Goal: Task Accomplishment & Management: Use online tool/utility

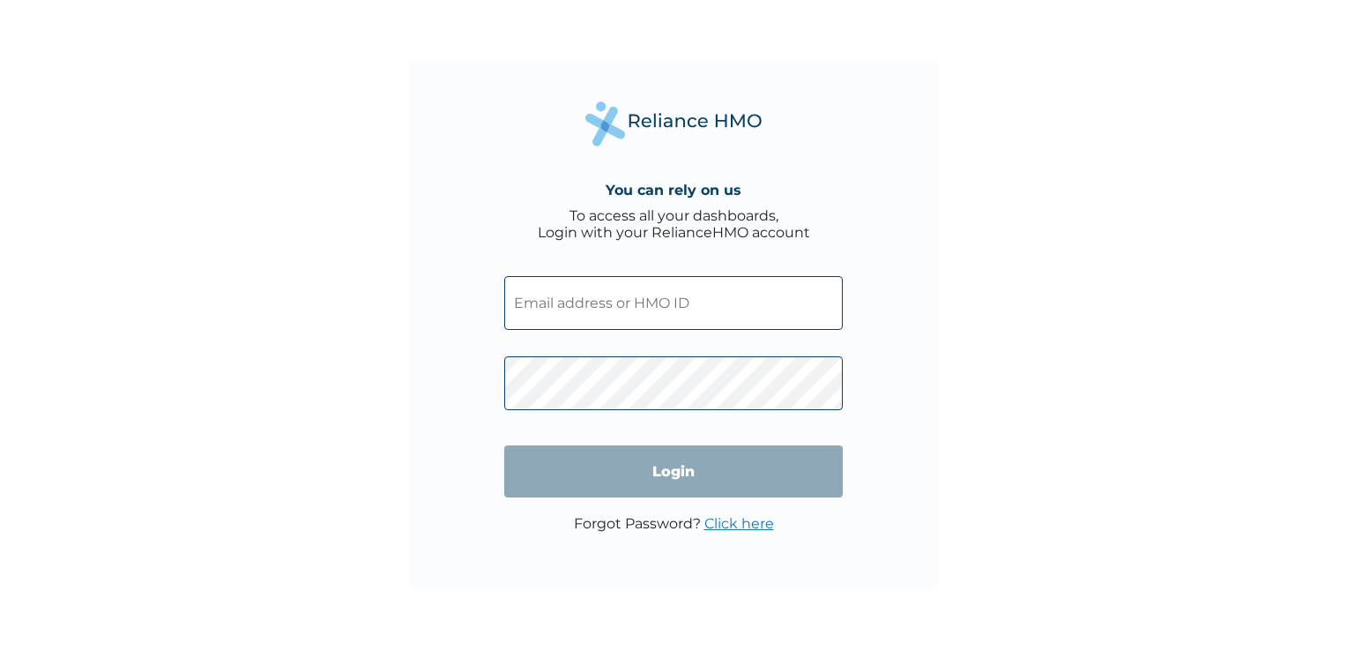
drag, startPoint x: 0, startPoint y: 0, endPoint x: 608, endPoint y: 298, distance: 677.4
click at [608, 298] on input "text" at bounding box center [673, 303] width 339 height 54
type input "[PERSON_NAME][EMAIL_ADDRESS][DOMAIN_NAME]"
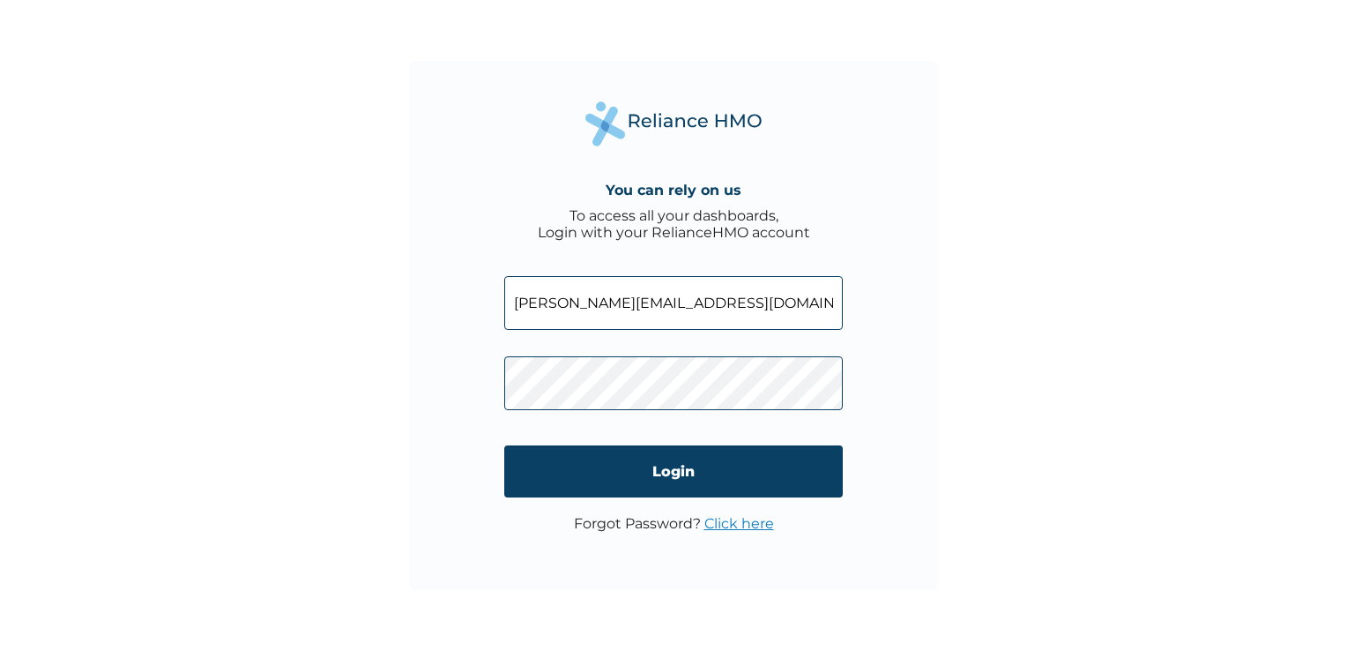
drag, startPoint x: 811, startPoint y: 308, endPoint x: 379, endPoint y: 316, distance: 432.1
click at [379, 316] on div "You can rely on us To access all your dashboards, Login with your RelianceHMO a…" at bounding box center [673, 325] width 1347 height 651
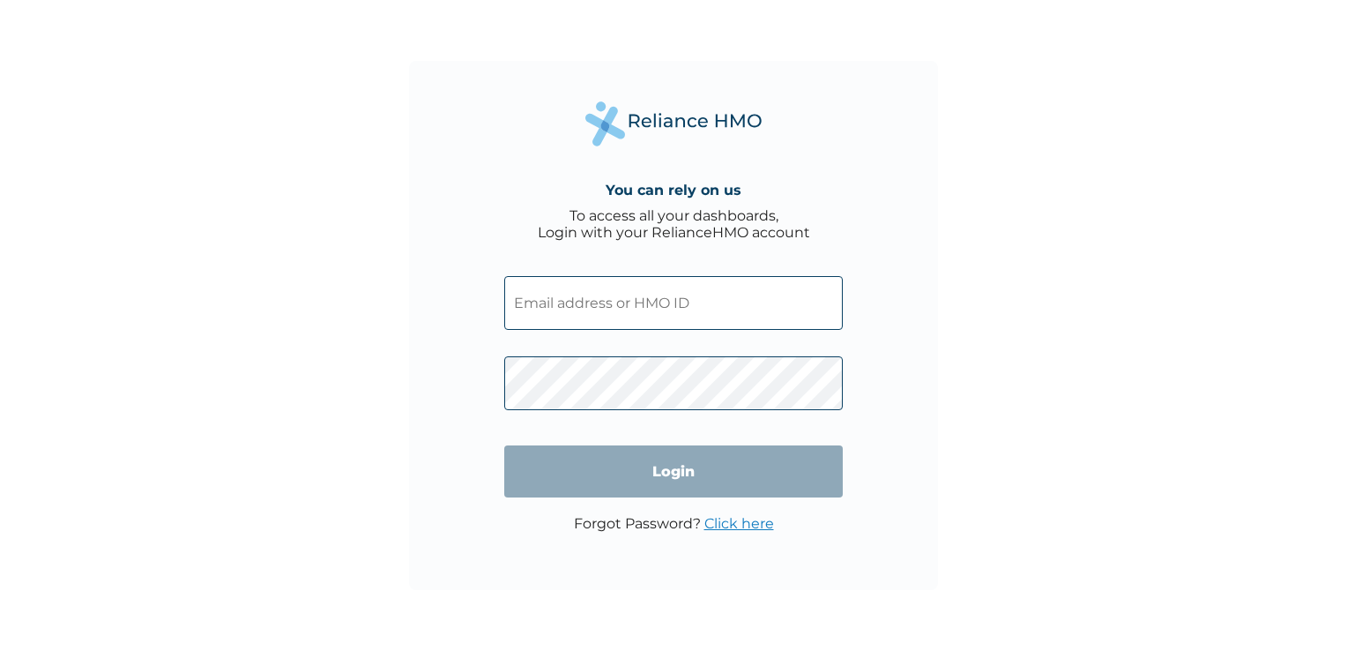
paste input "CEE/10030/A"
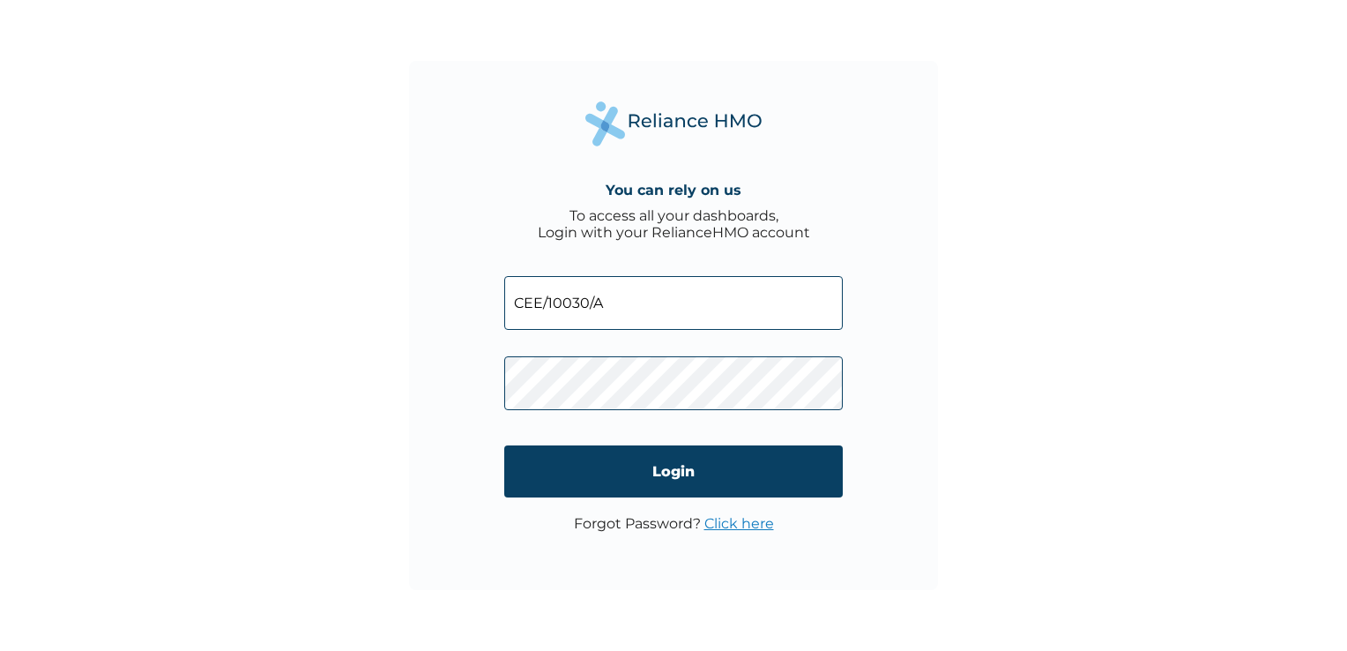
type input "CEE/10030/A"
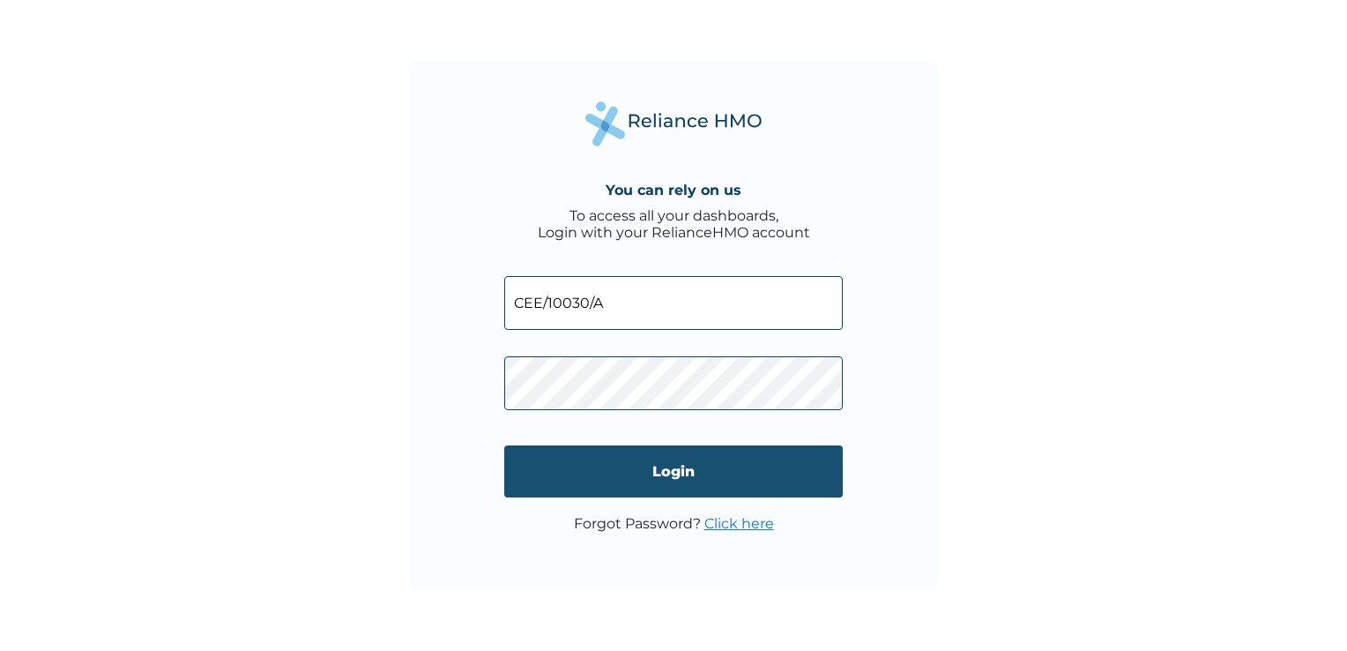
click at [746, 481] on input "Login" at bounding box center [673, 471] width 339 height 52
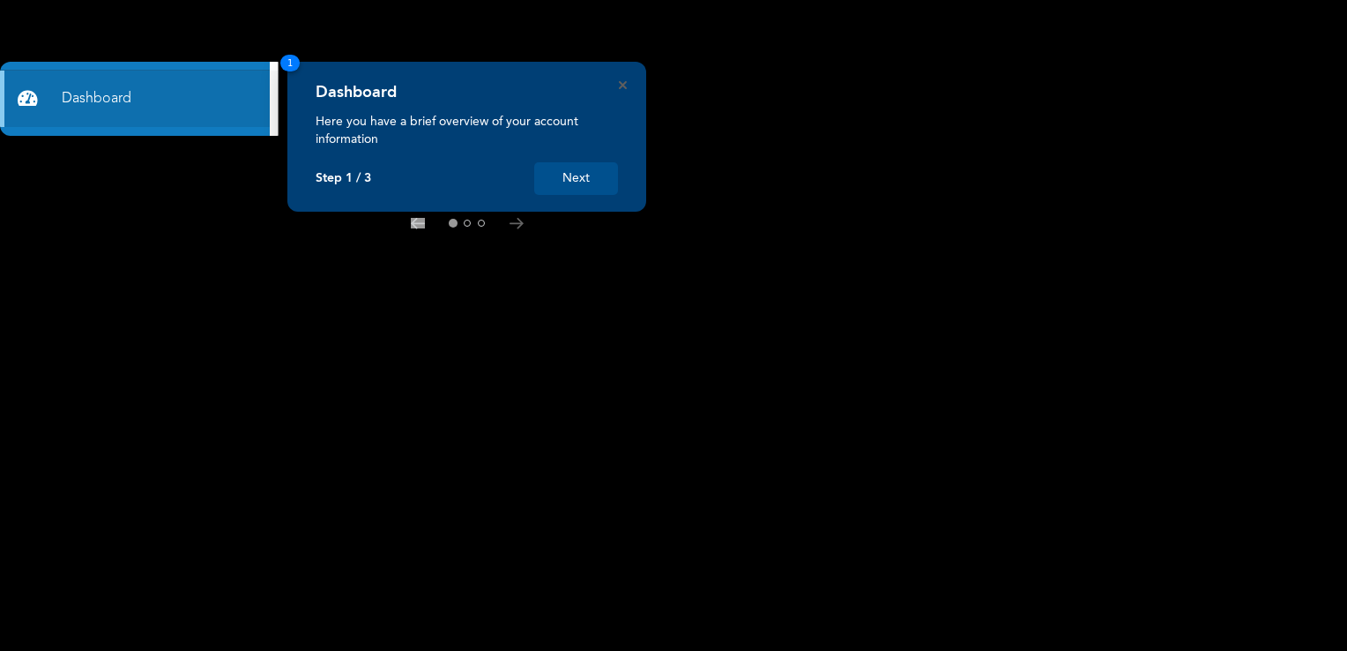
click at [578, 182] on button "Next" at bounding box center [576, 178] width 84 height 33
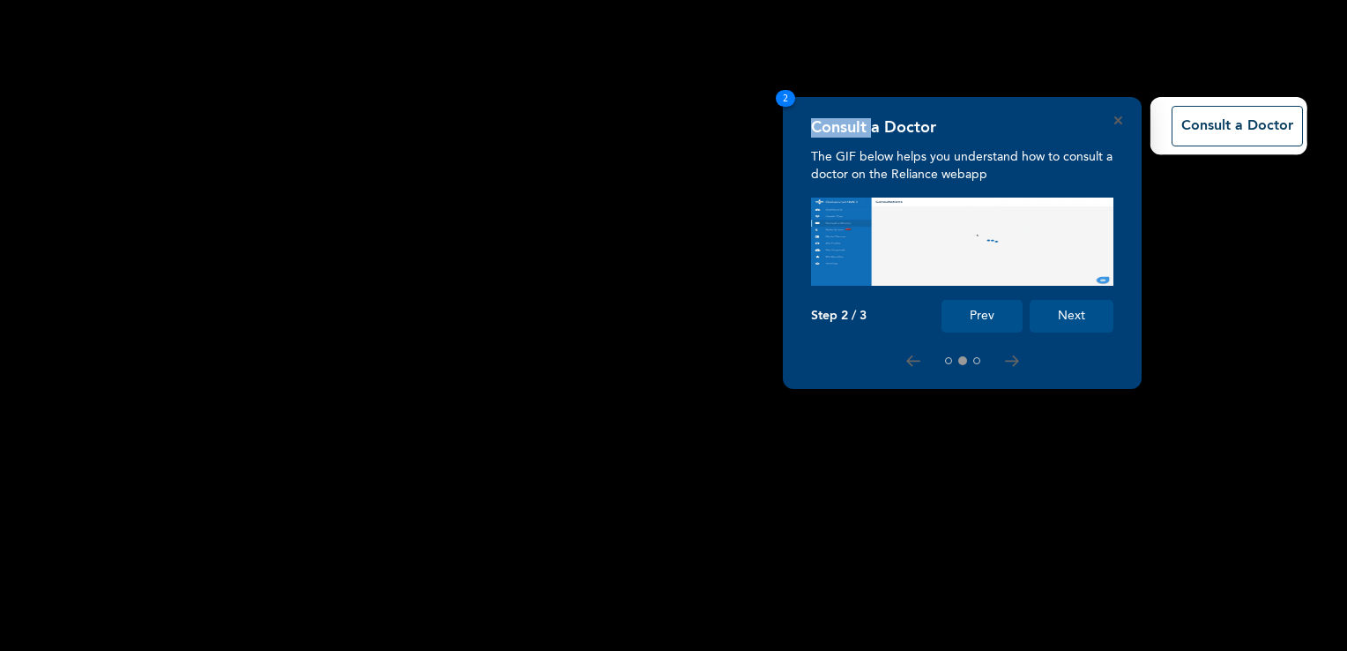
click at [578, 182] on rect at bounding box center [673, 325] width 1347 height 651
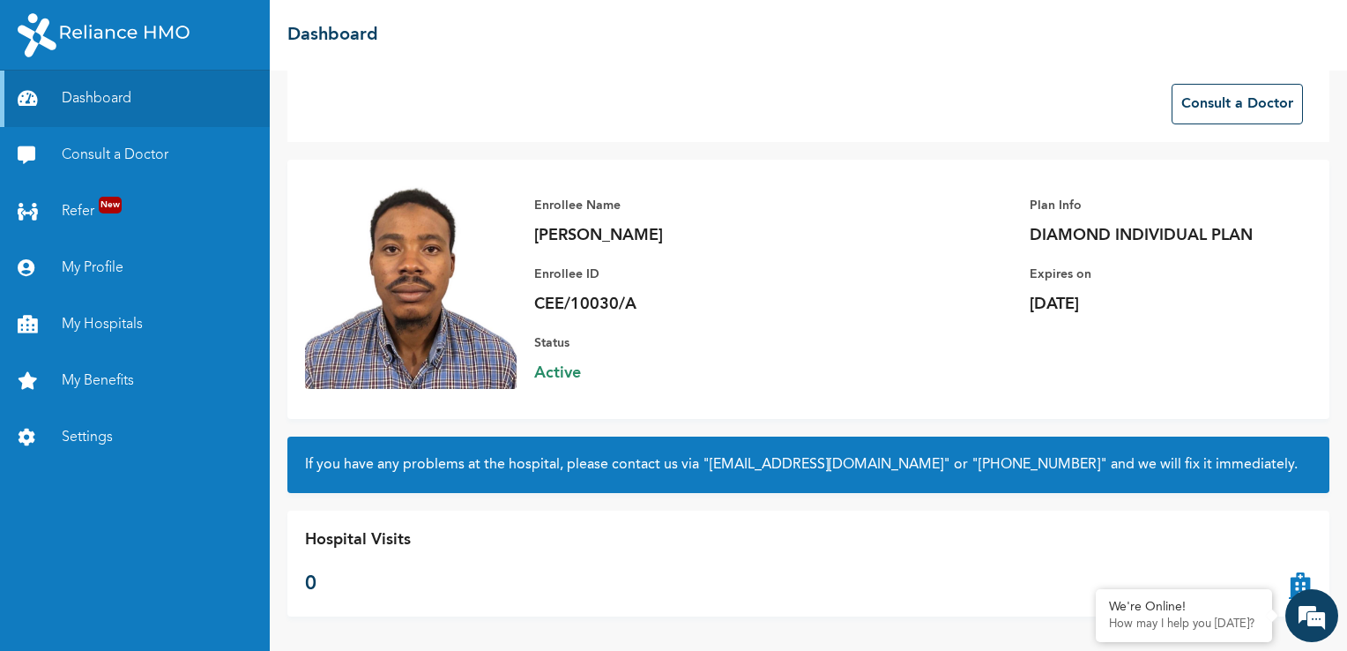
scroll to position [21, 0]
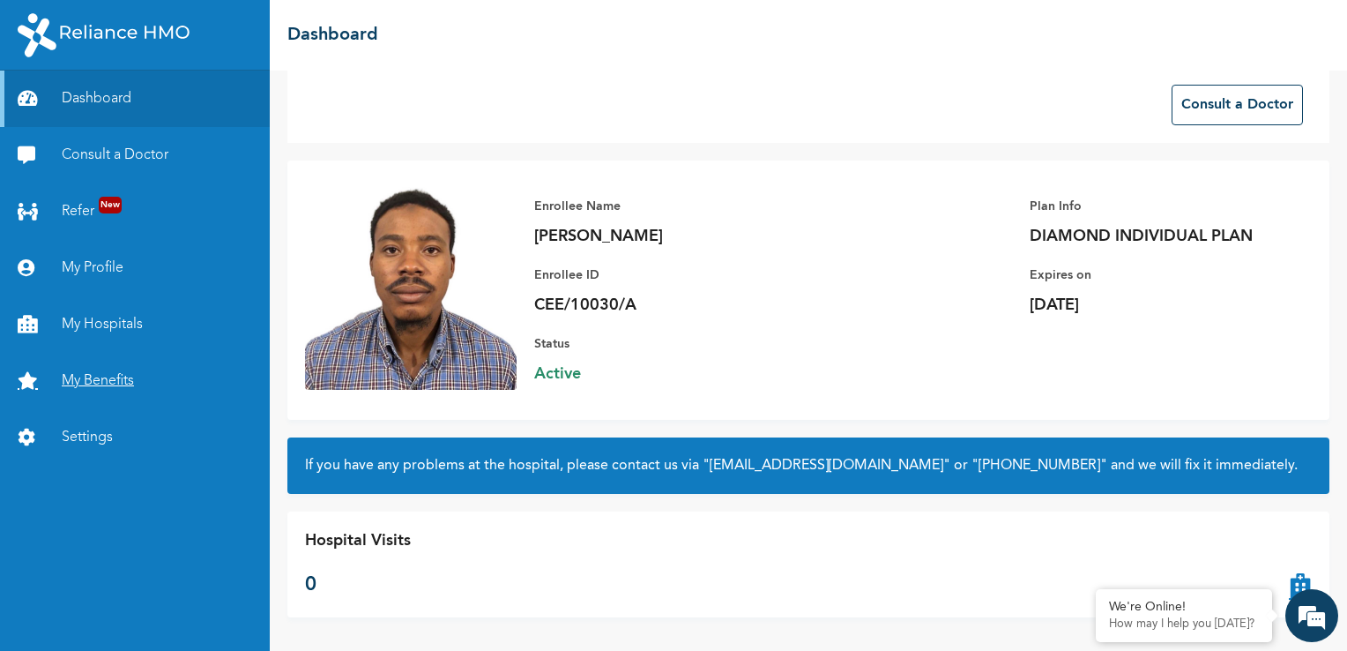
click at [120, 367] on link "My Benefits" at bounding box center [135, 381] width 270 height 56
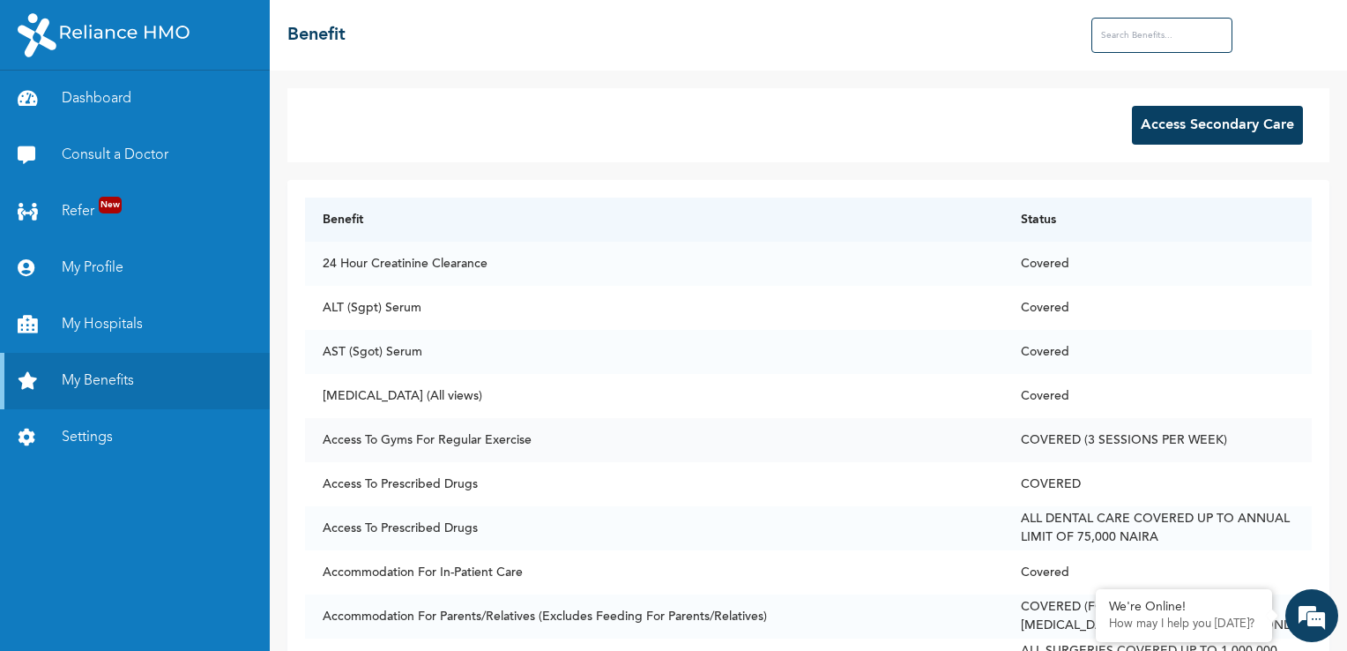
click at [726, 440] on td "Access To Gyms For Regular Exercise" at bounding box center [654, 440] width 699 height 44
click at [130, 101] on link "Dashboard" at bounding box center [135, 99] width 270 height 56
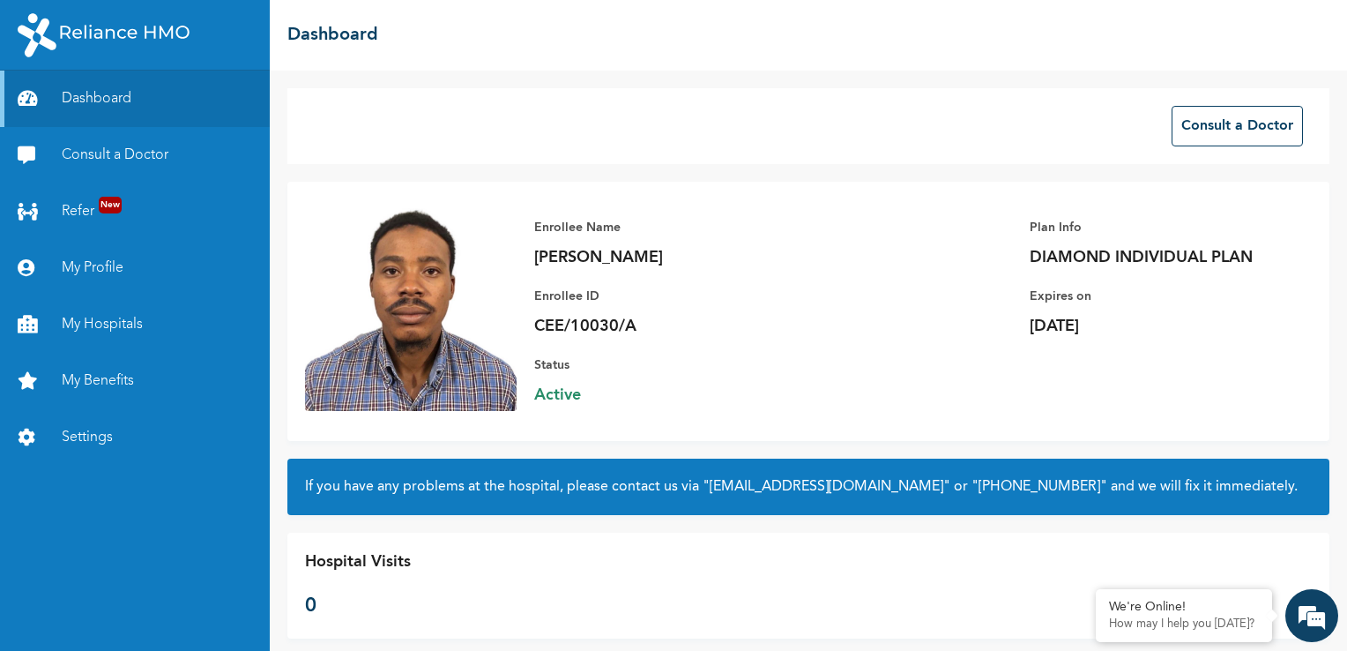
scroll to position [22, 0]
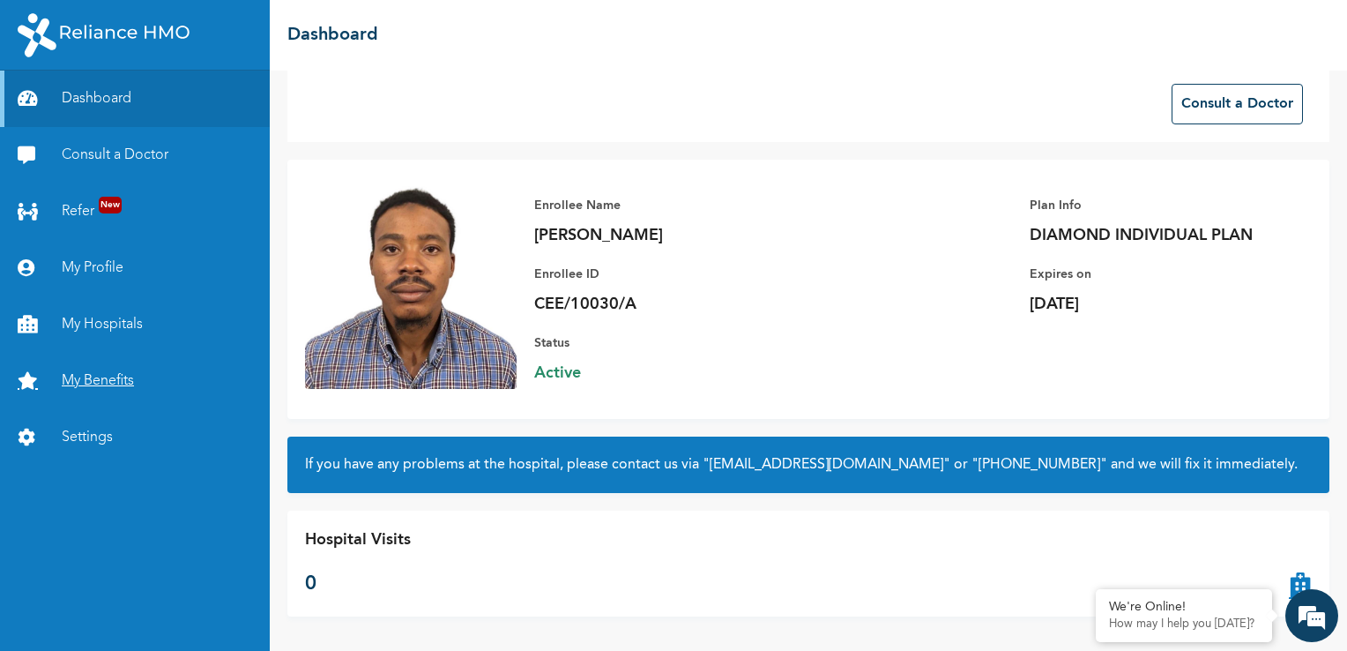
click at [91, 358] on link "My Benefits" at bounding box center [135, 381] width 270 height 56
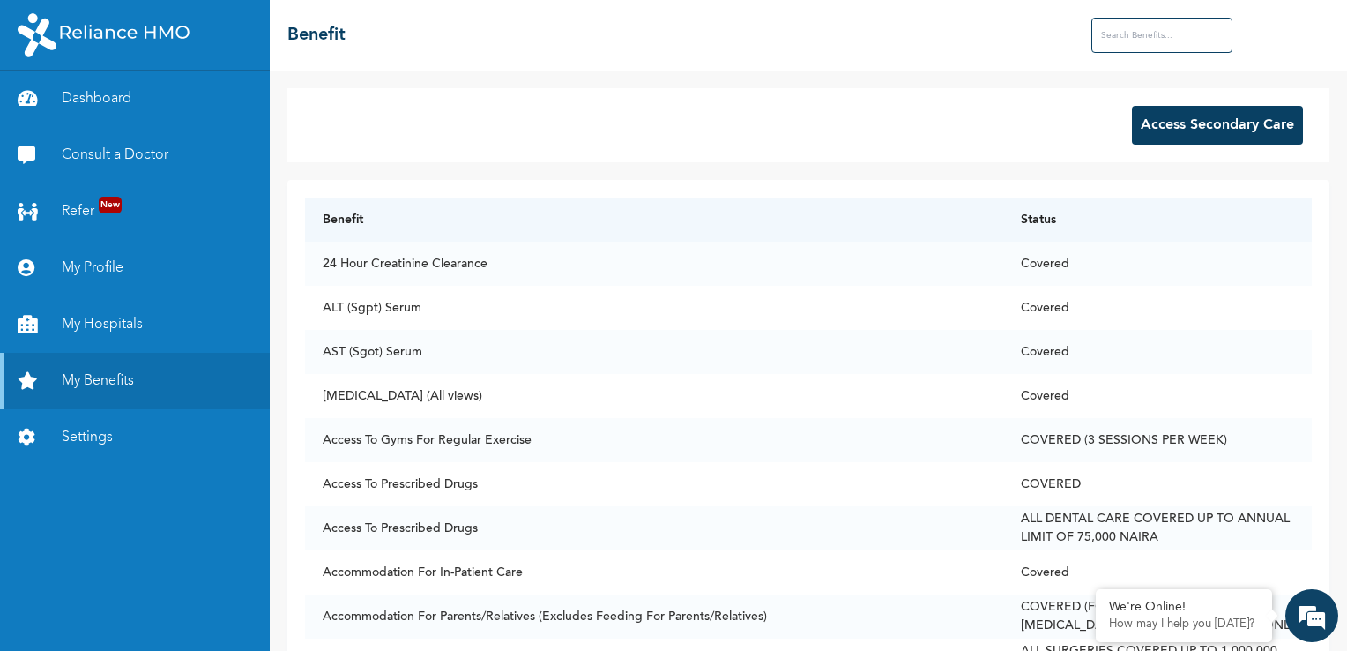
click at [1209, 124] on button "Access Secondary Care" at bounding box center [1217, 125] width 171 height 39
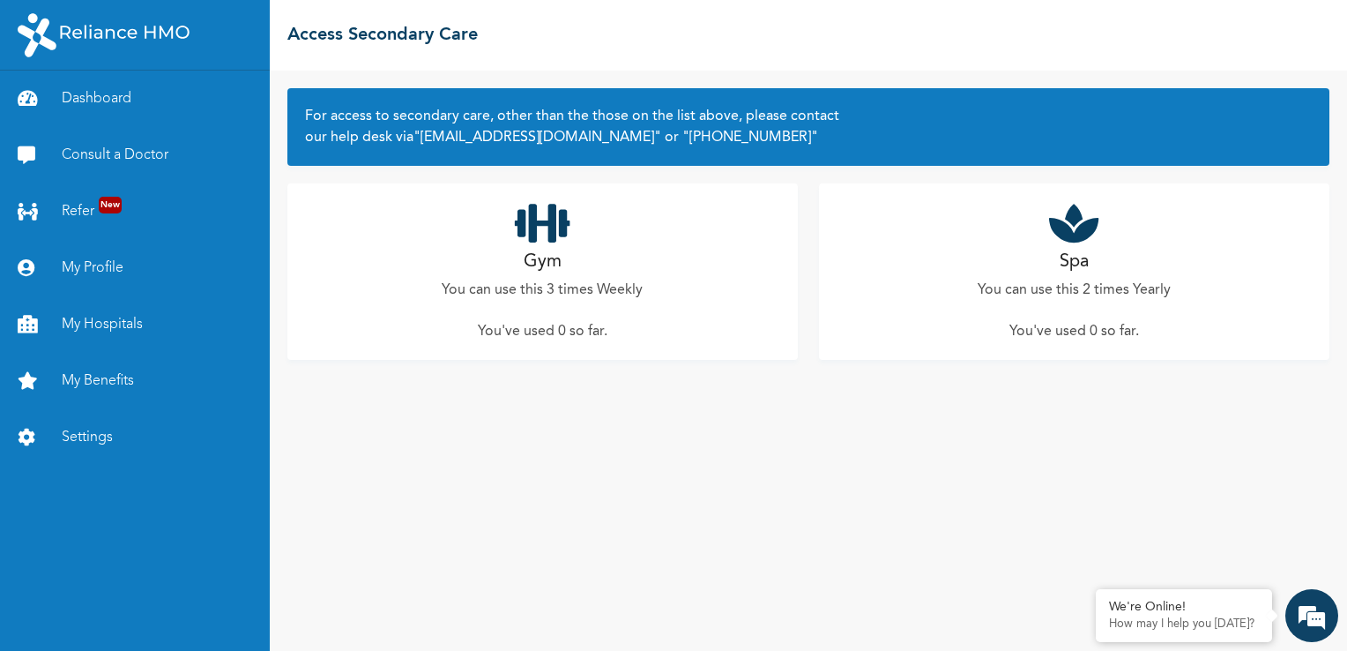
click at [546, 271] on h2 "Gym" at bounding box center [543, 262] width 38 height 26
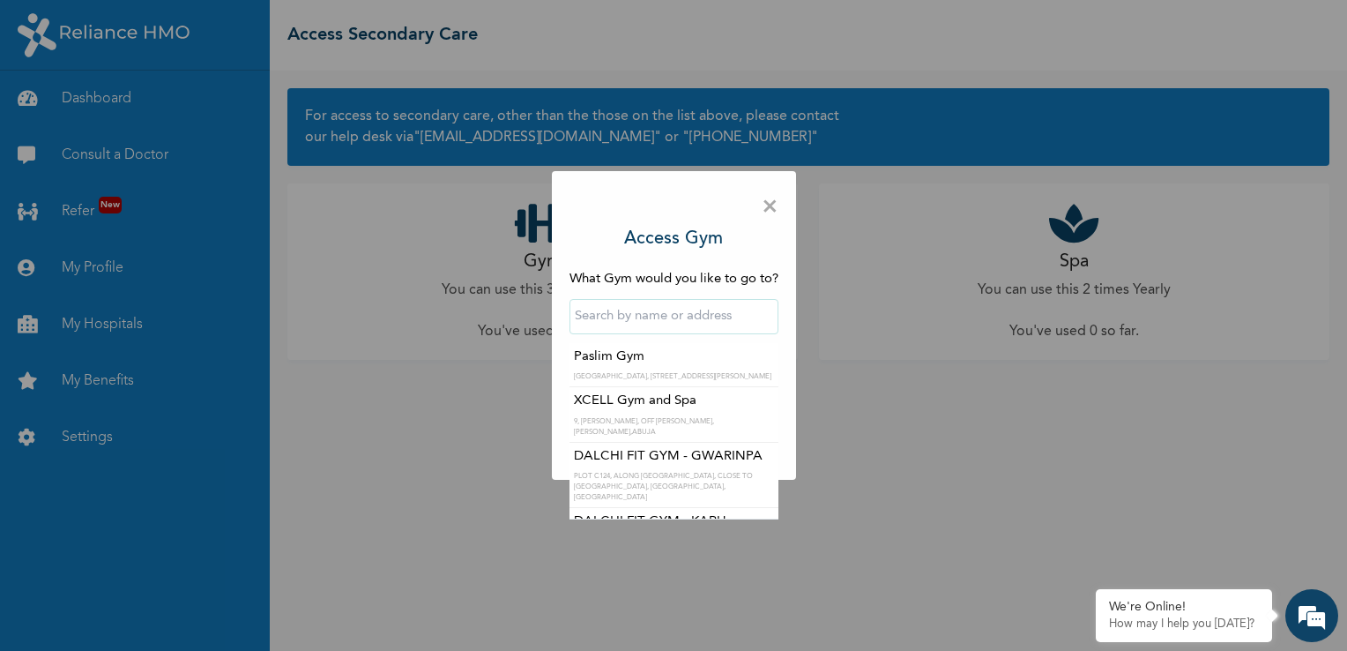
click at [592, 321] on input "text" at bounding box center [674, 316] width 209 height 35
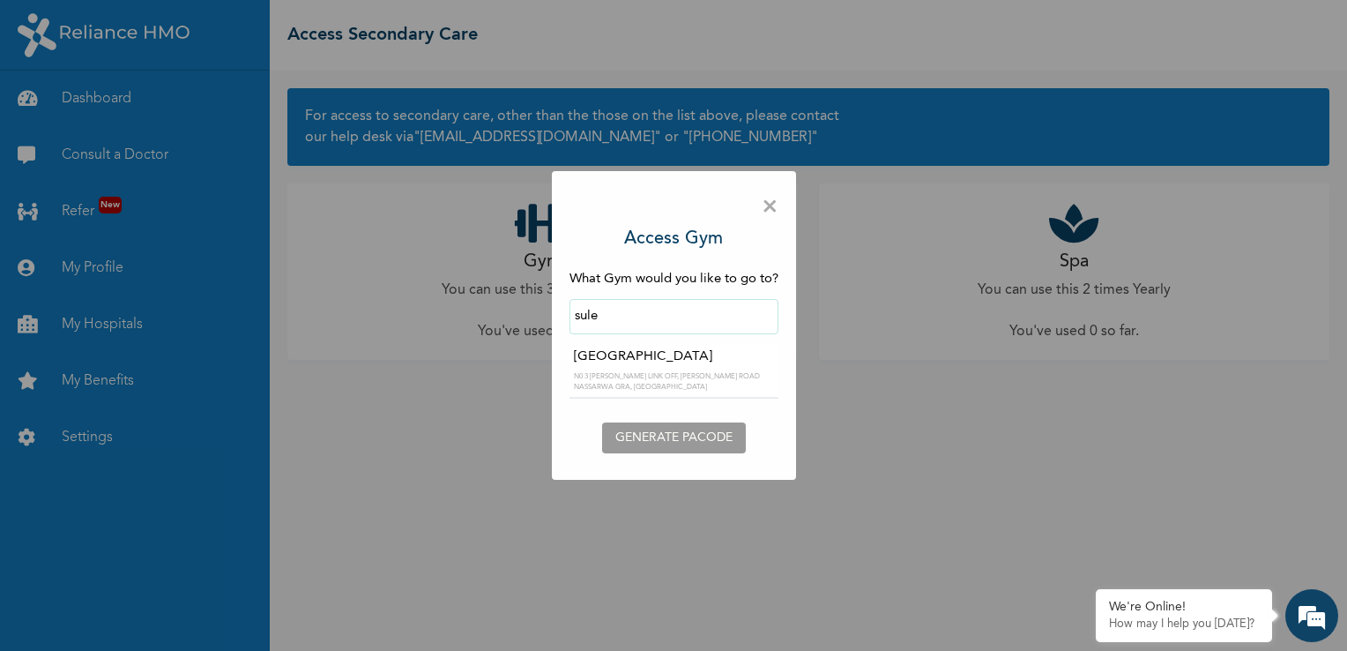
click at [652, 317] on input "sule" at bounding box center [674, 316] width 209 height 35
type input "s"
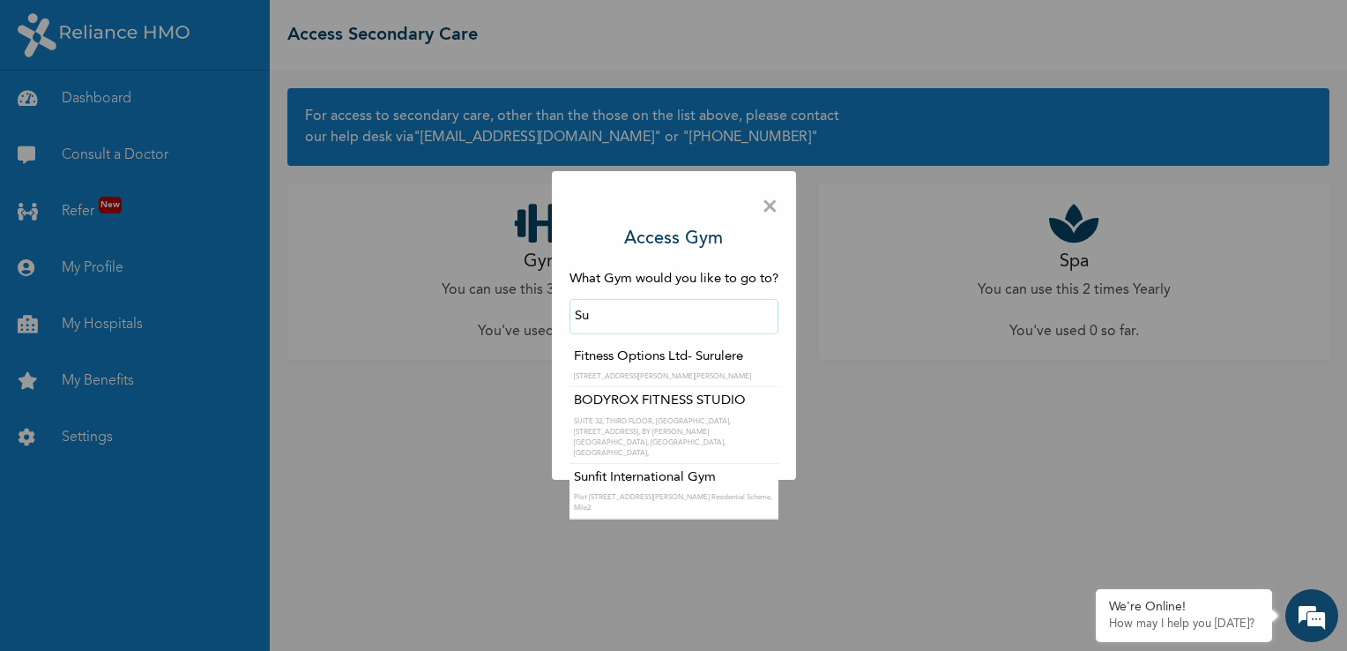
type input "S"
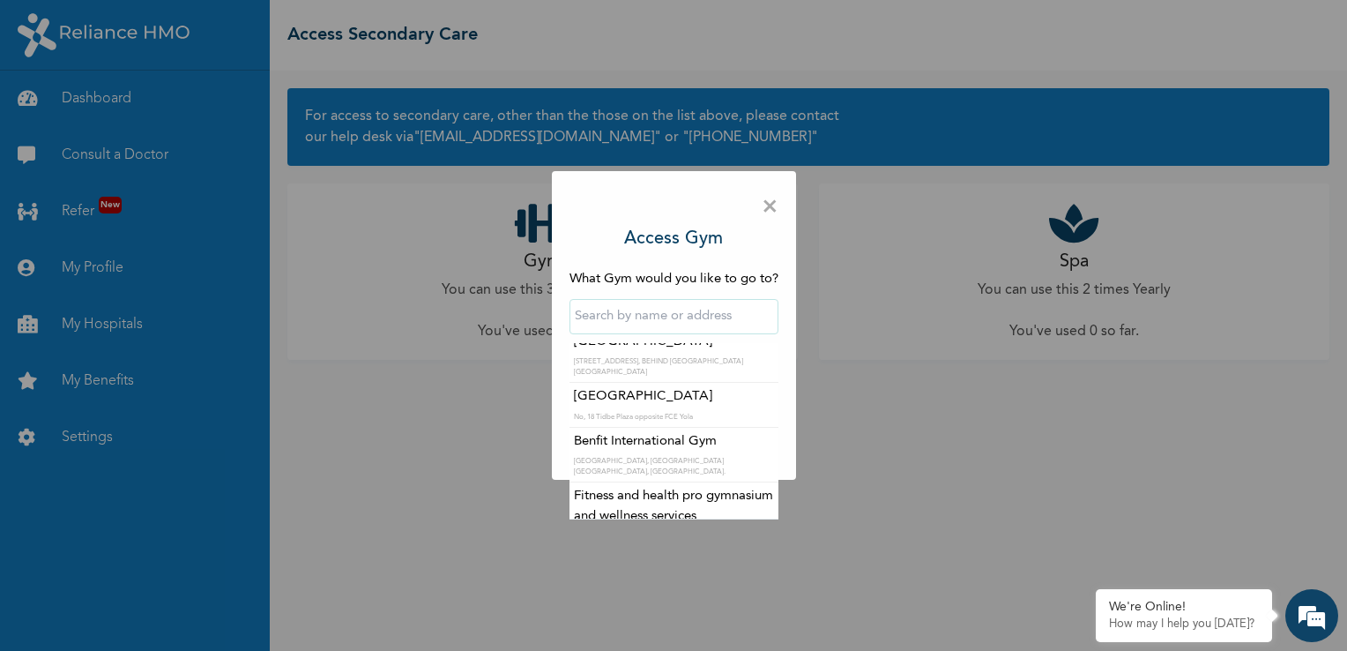
scroll to position [11343, 0]
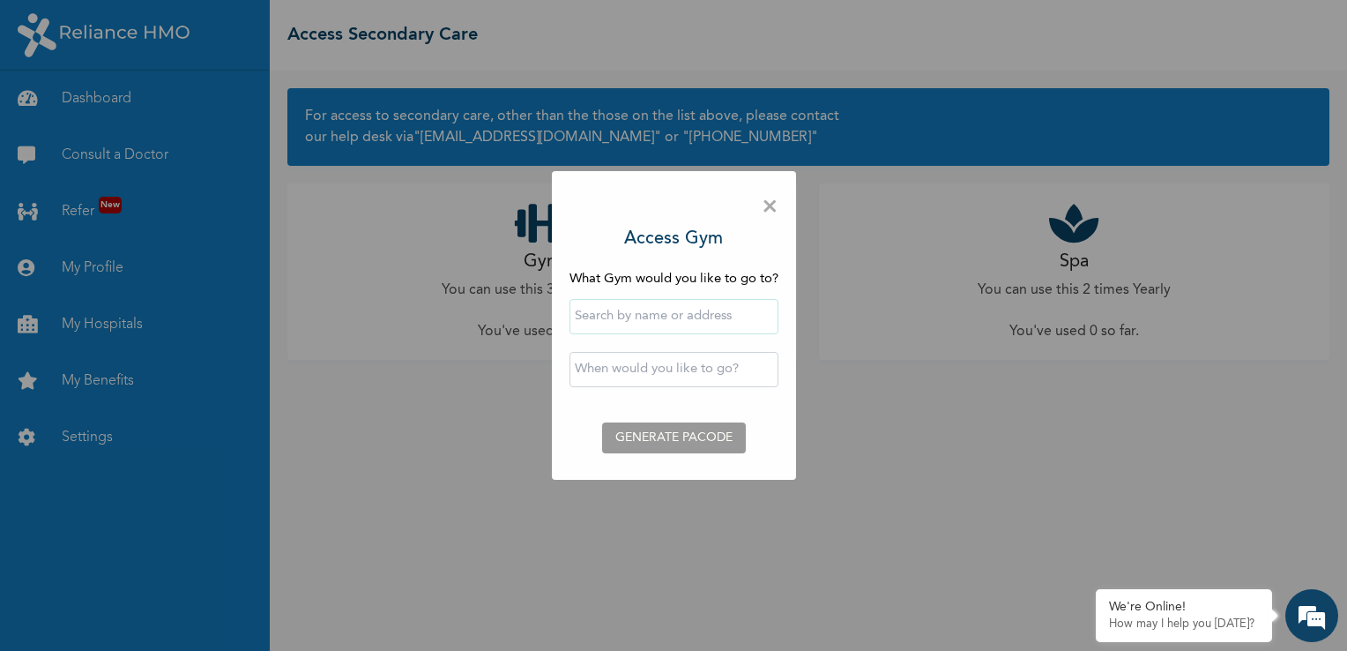
click at [773, 214] on span "×" at bounding box center [770, 207] width 17 height 37
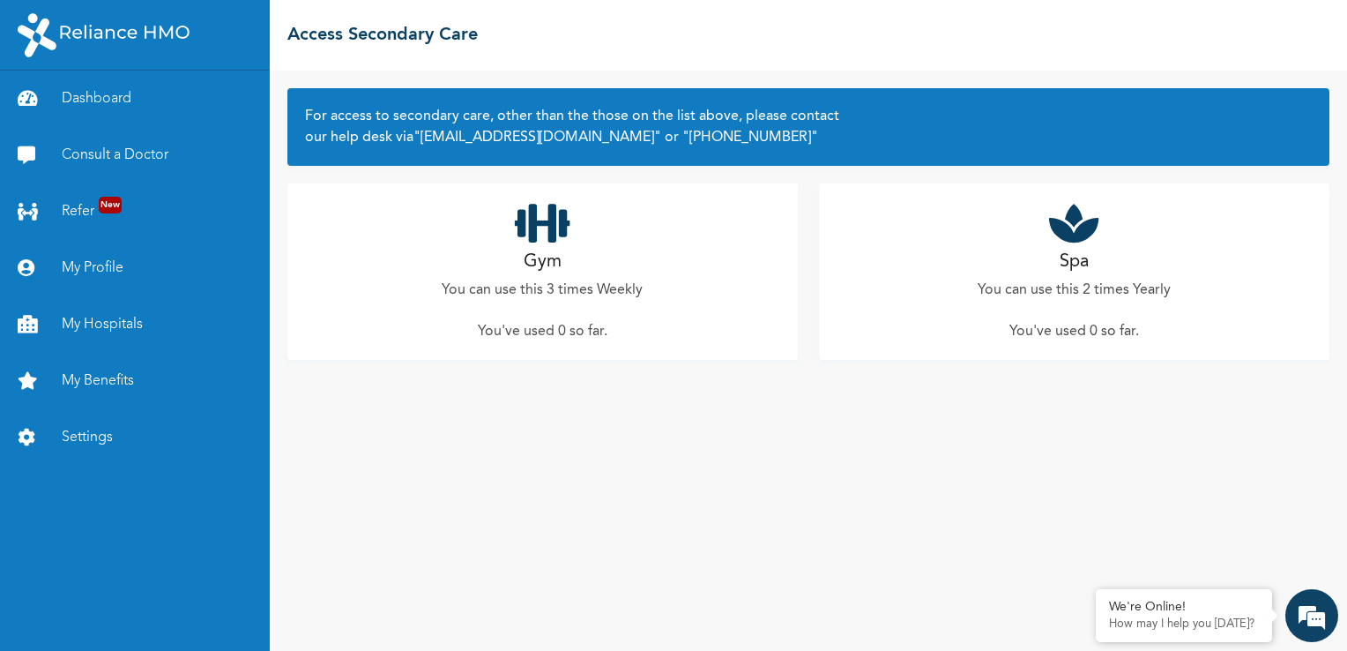
click at [543, 247] on div "Gym You can use this 3 times Weekly You've used 0 so far ." at bounding box center [542, 271] width 510 height 176
